Goal: Information Seeking & Learning: Learn about a topic

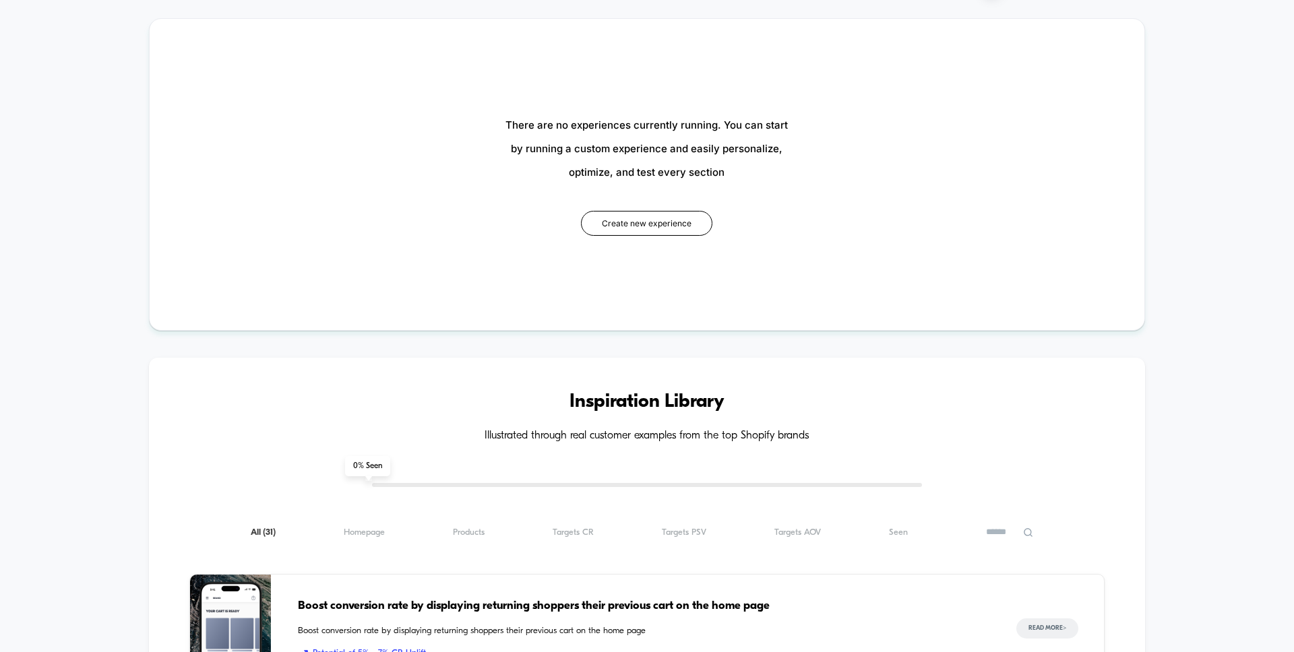
scroll to position [555, 0]
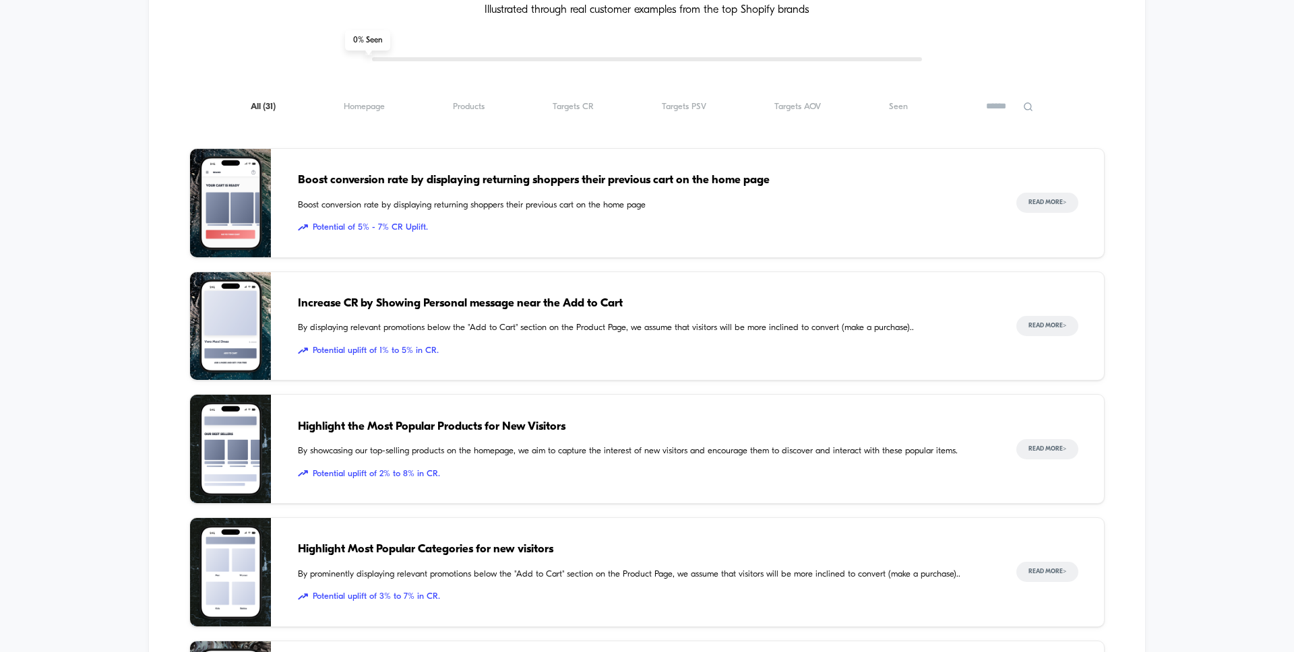
click at [371, 115] on div "All ( 31 ) Homepage ( 31 ) Products ( 31 ) Targets CR ( 31 ) Targets PSV ( 31 )…" at bounding box center [646, 106] width 915 height 16
click at [373, 108] on span "Homepage ( 31 )" at bounding box center [364, 107] width 41 height 10
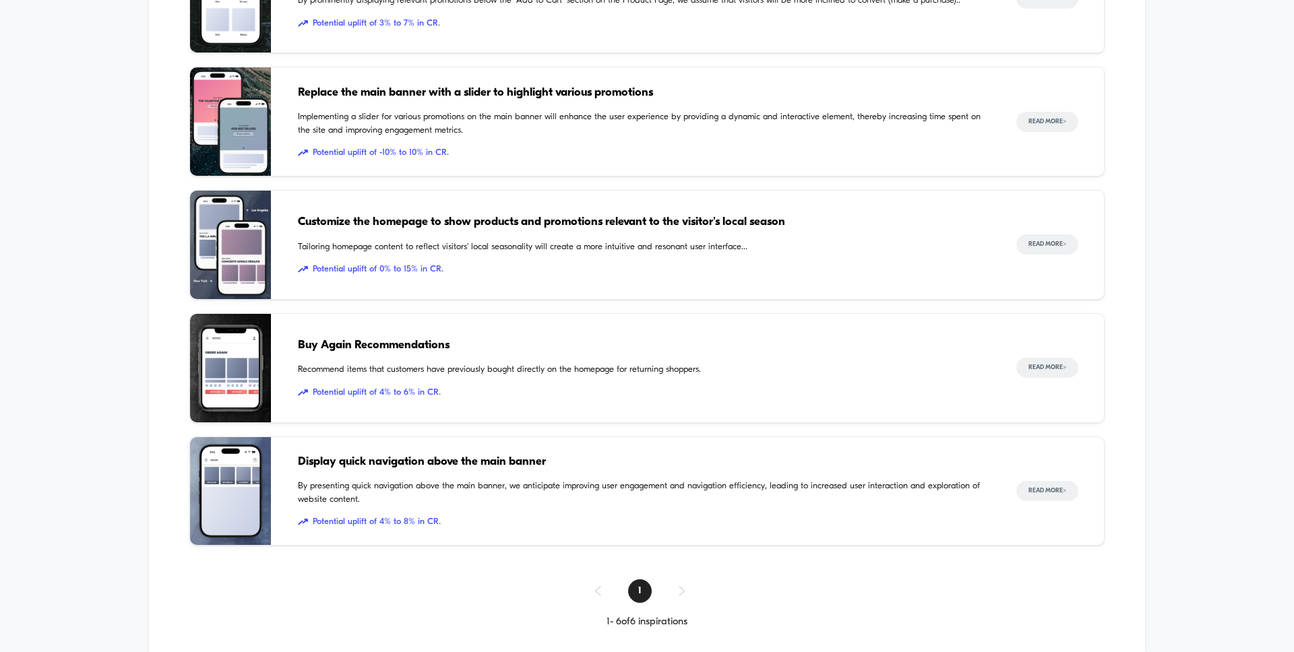
scroll to position [953, 0]
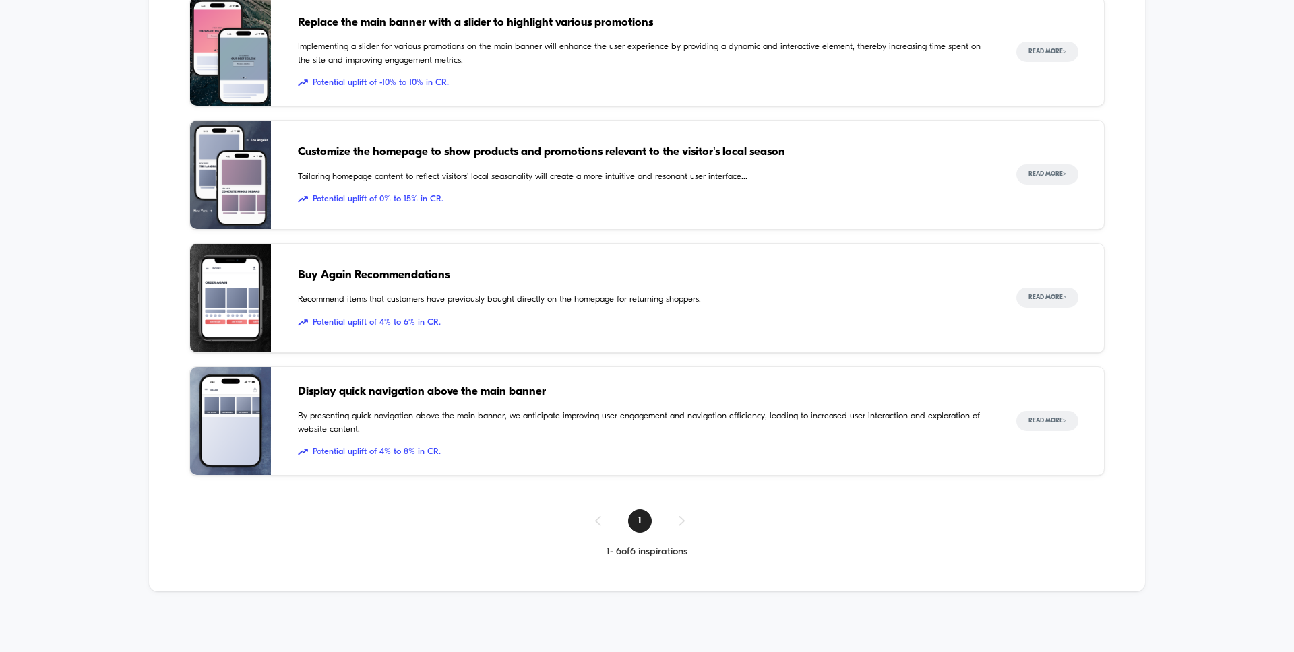
click at [664, 412] on span "By presenting quick navigation above the main banner, we anticipate improving u…" at bounding box center [643, 423] width 691 height 26
